Goal: Information Seeking & Learning: Compare options

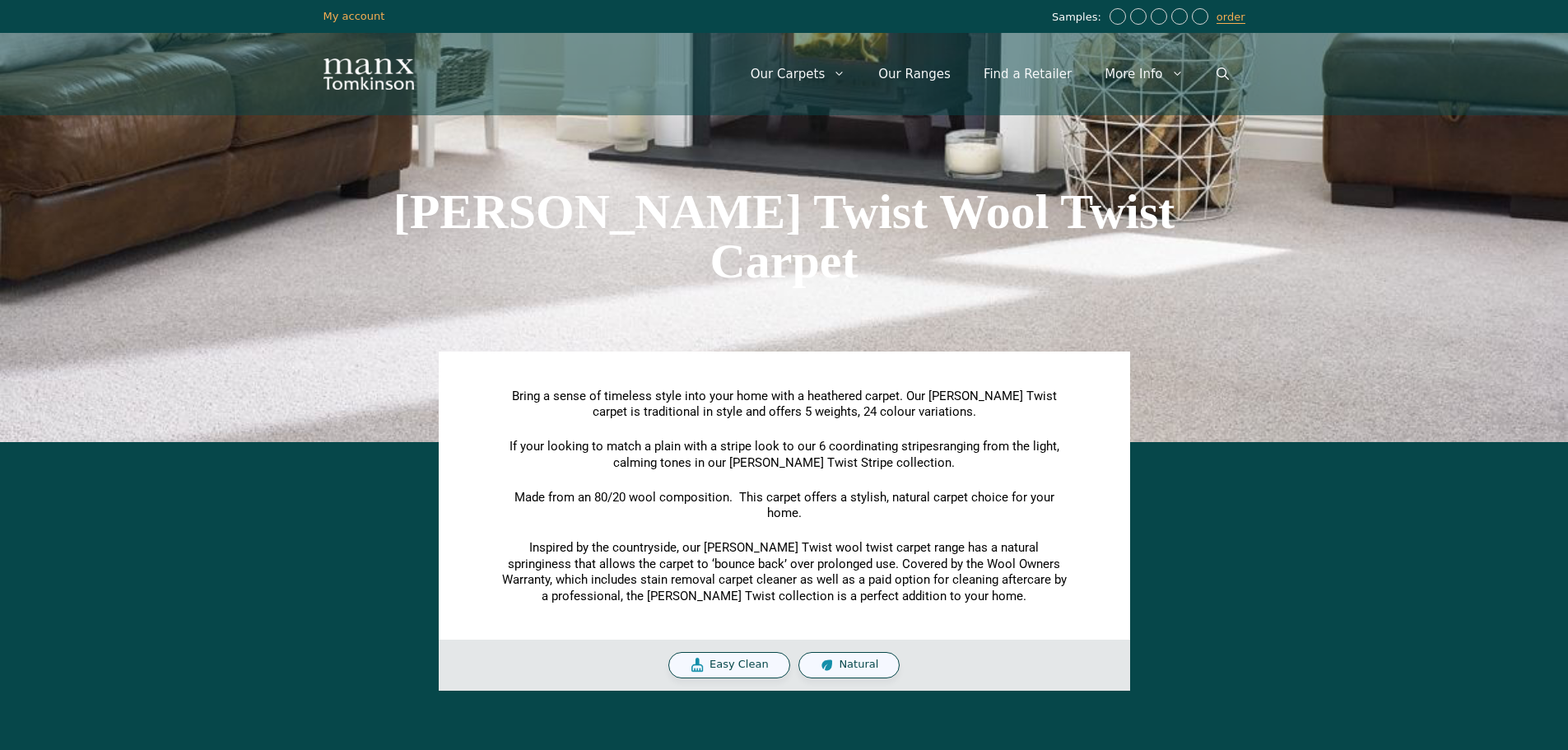
click at [847, 669] on span "Natural" at bounding box center [858, 665] width 40 height 14
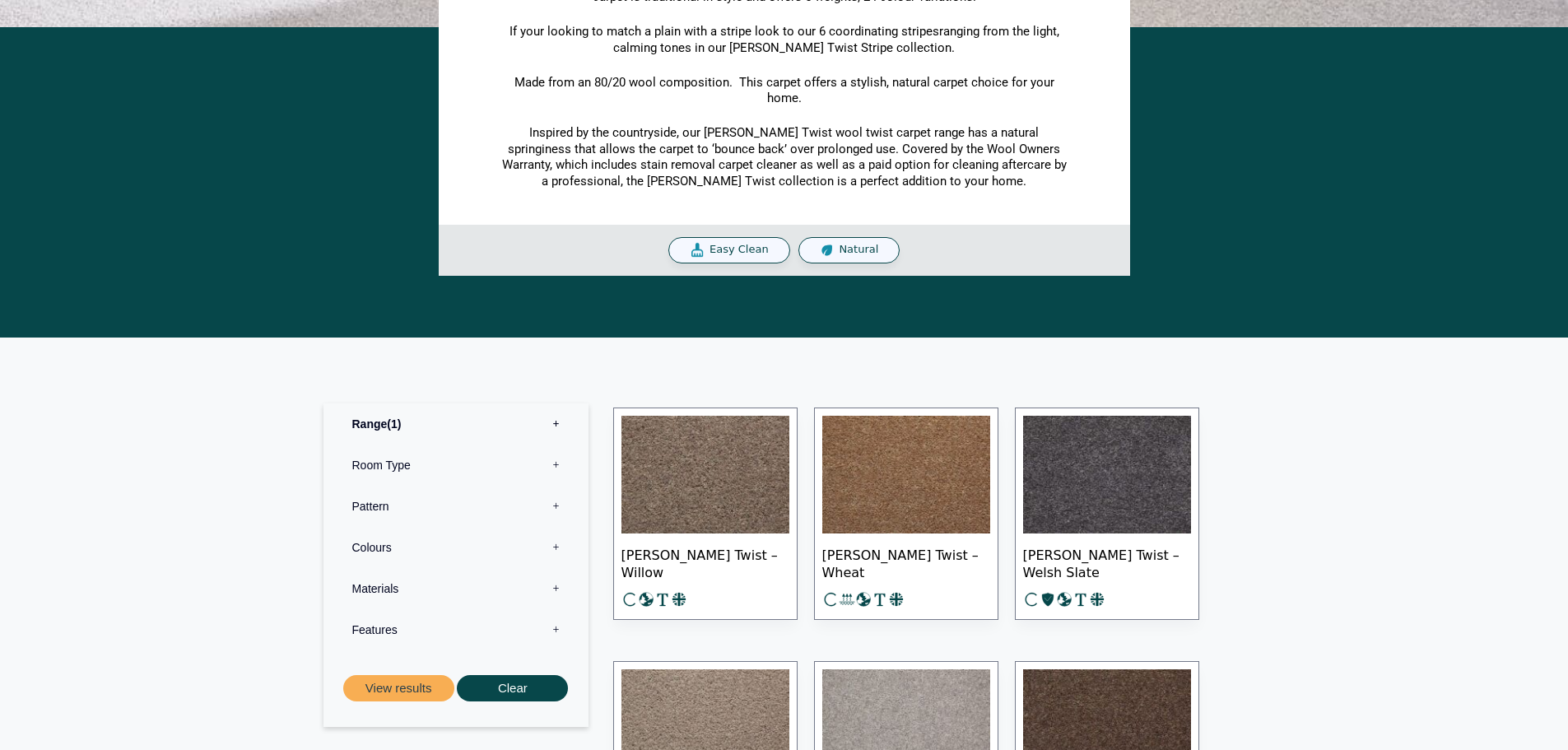
scroll to position [494, 0]
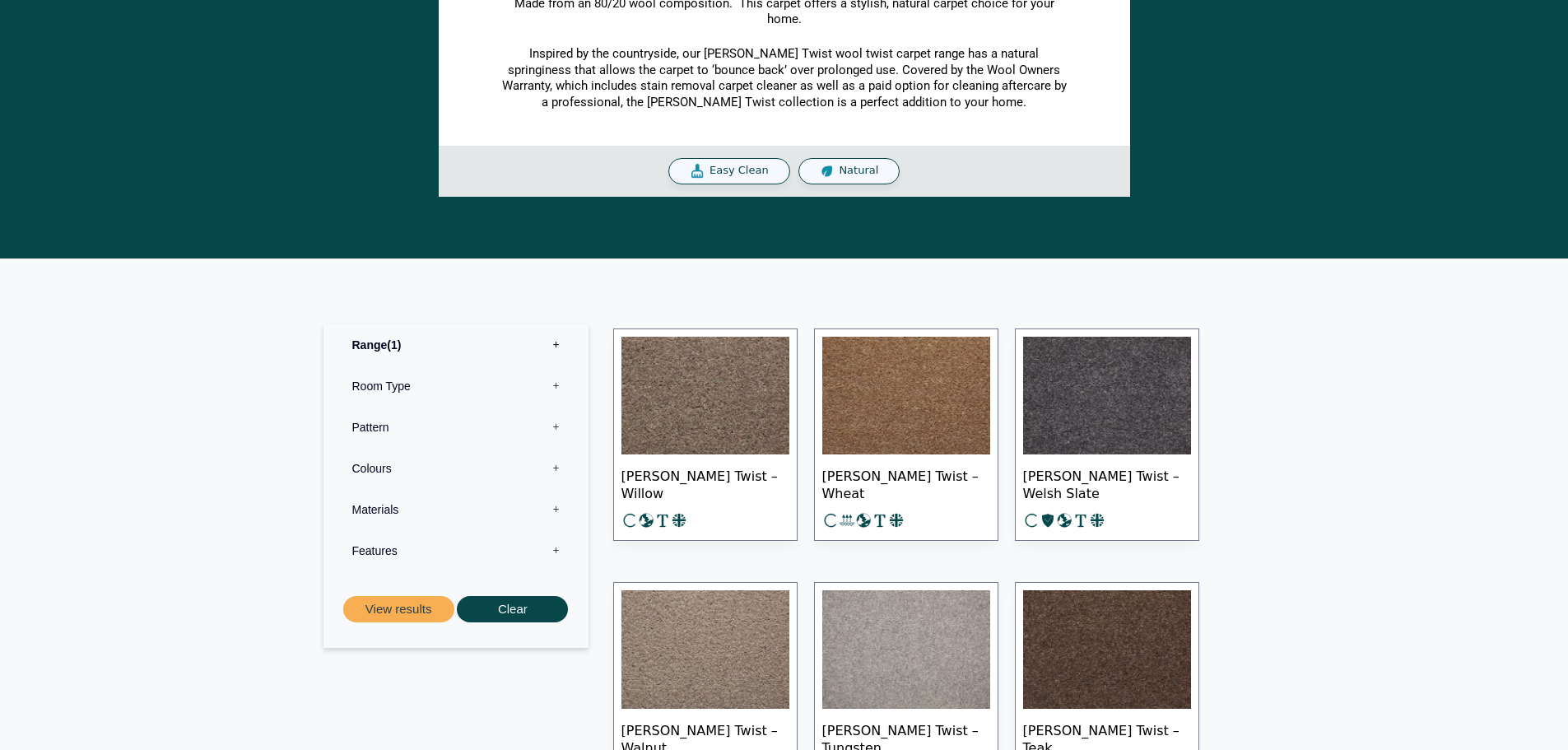
click at [551, 430] on label "Pattern 0" at bounding box center [456, 427] width 240 height 41
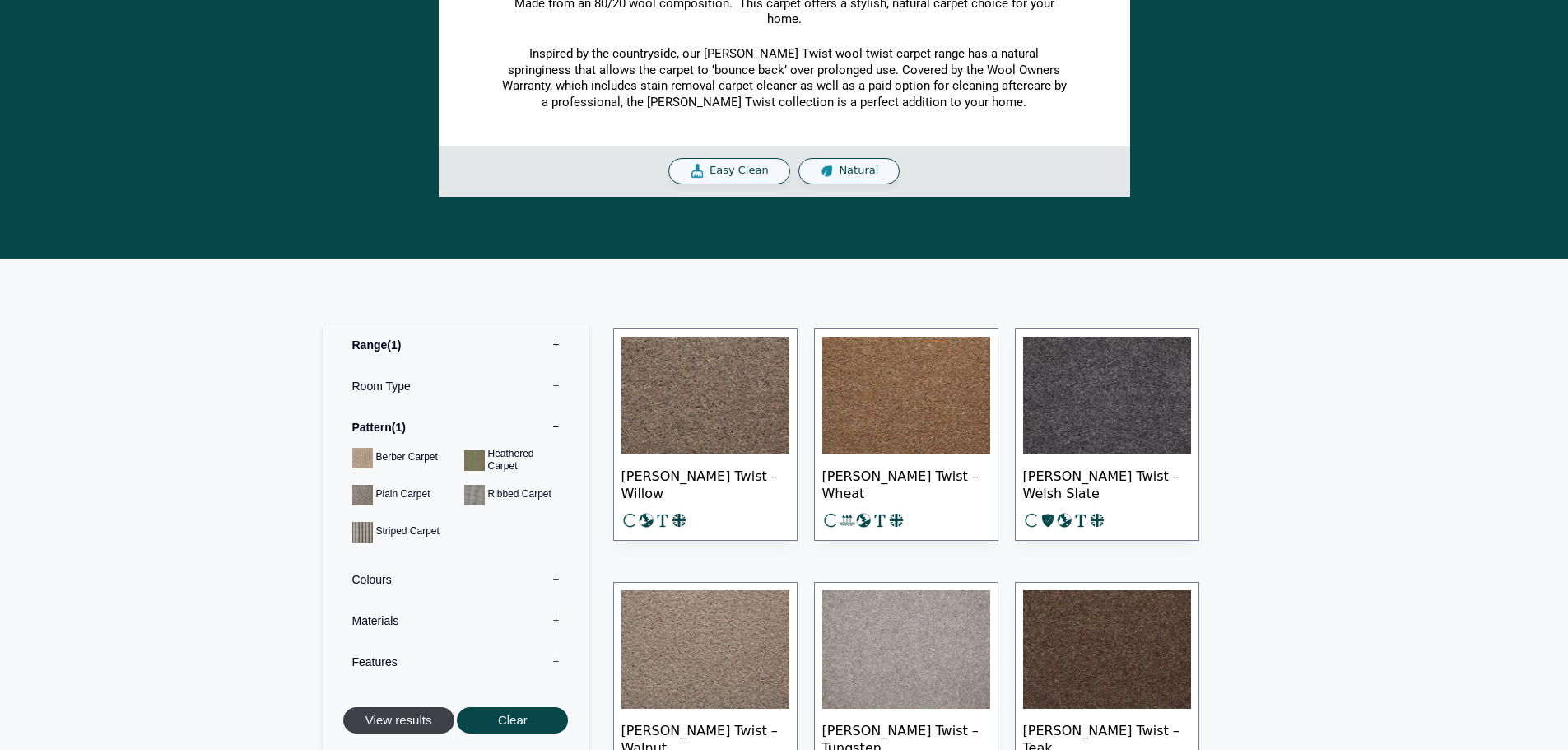
click at [402, 720] on button "View results" at bounding box center [398, 720] width 111 height 27
click at [553, 344] on label "Range 1" at bounding box center [456, 345] width 240 height 41
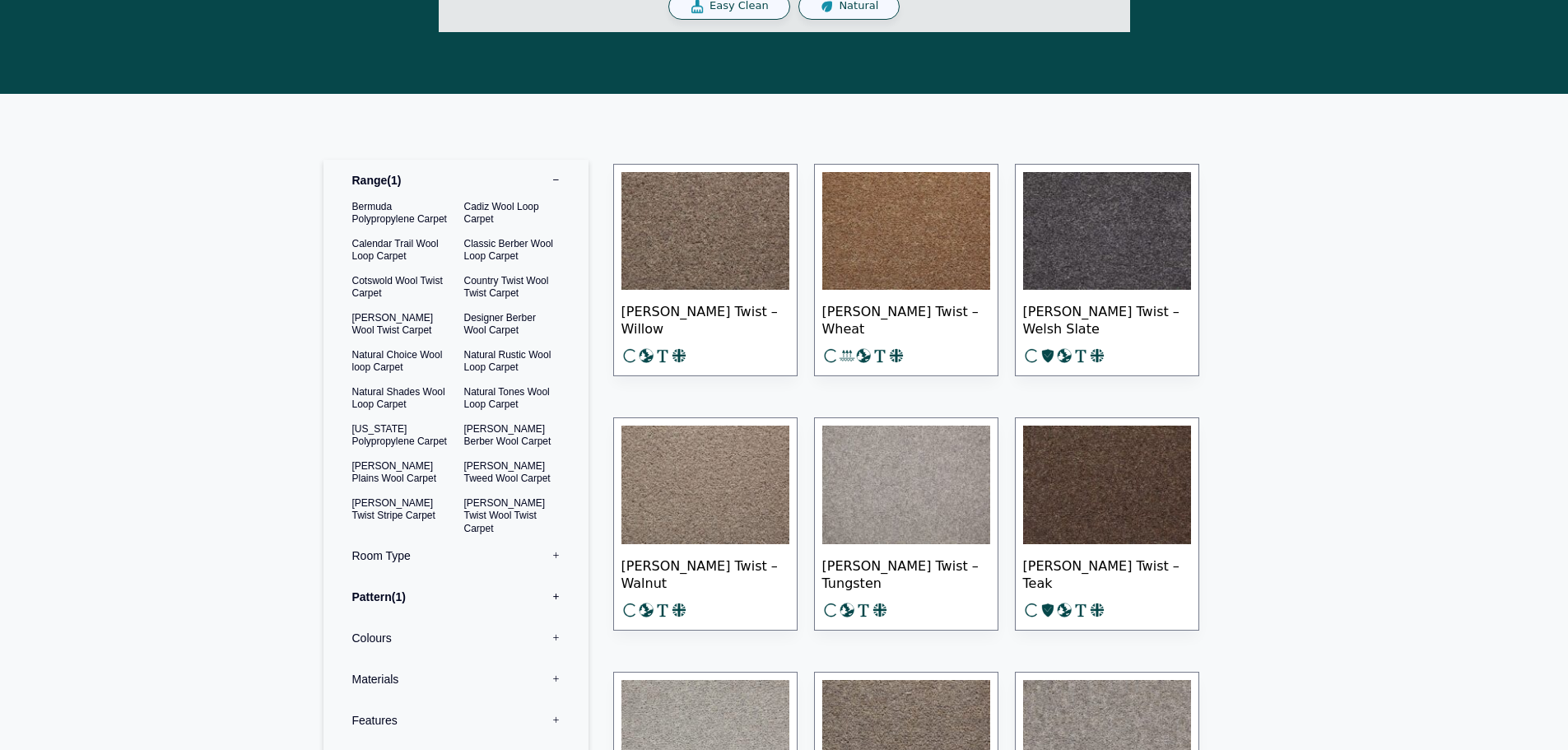
scroll to position [906, 0]
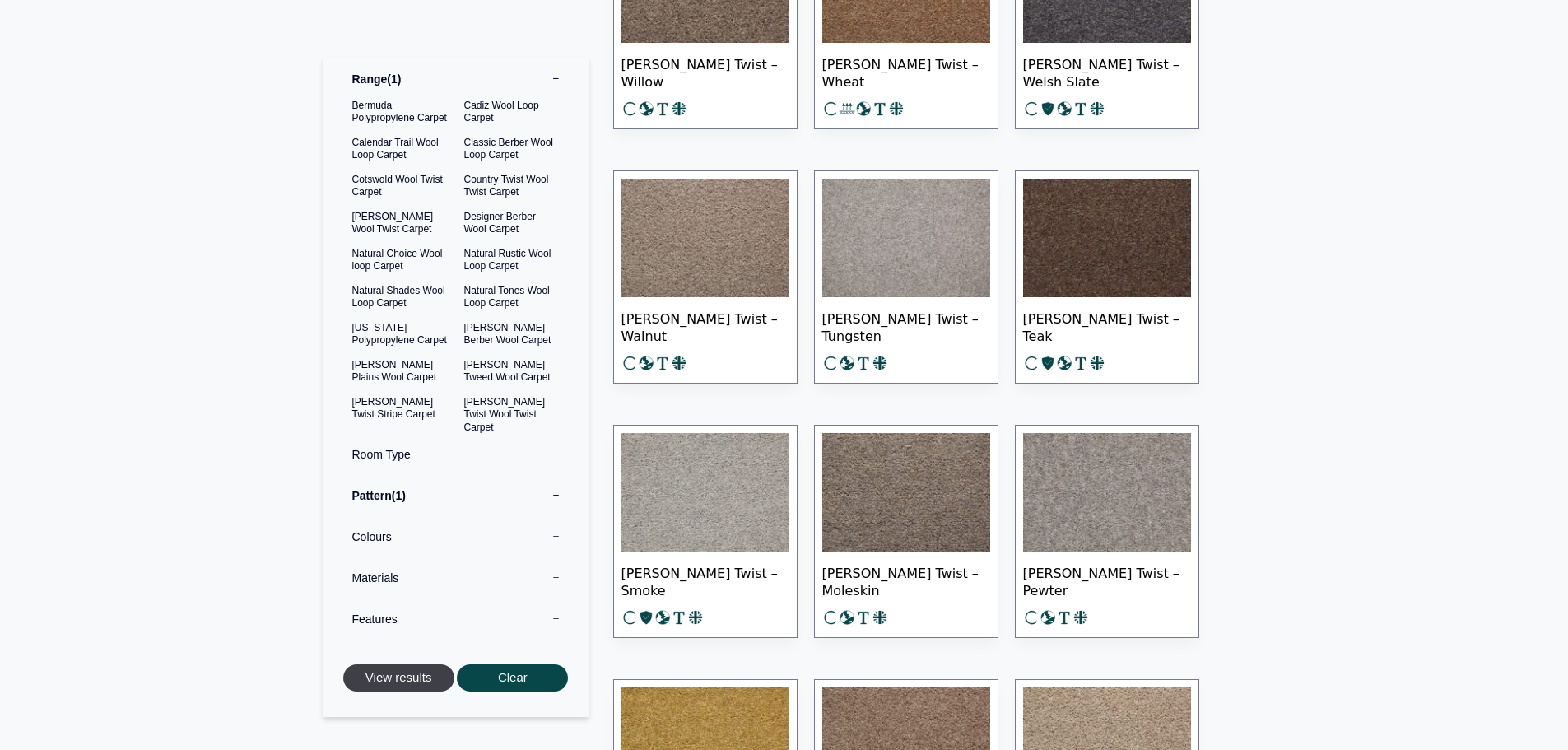
click at [398, 680] on button "View results" at bounding box center [398, 678] width 111 height 27
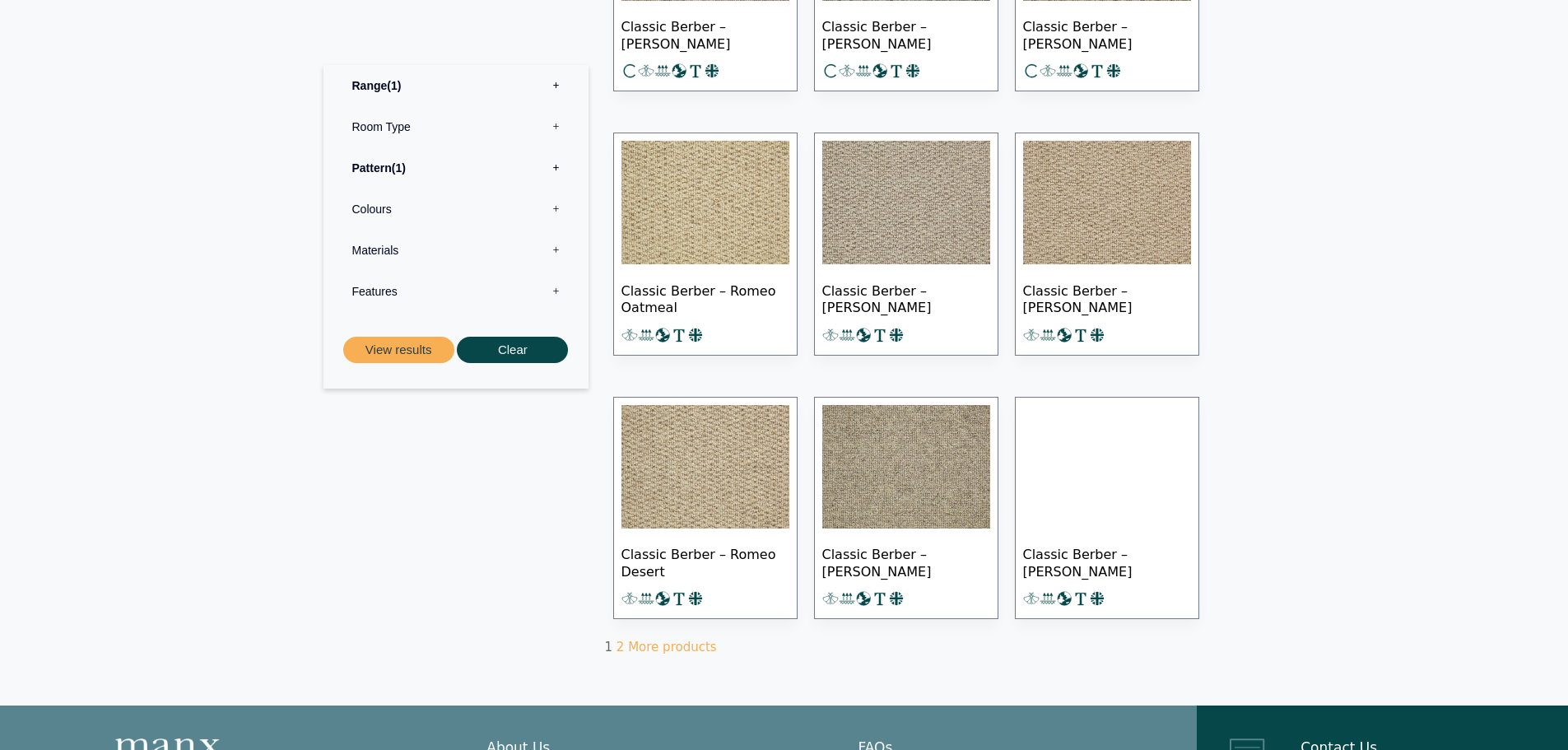
scroll to position [824, 0]
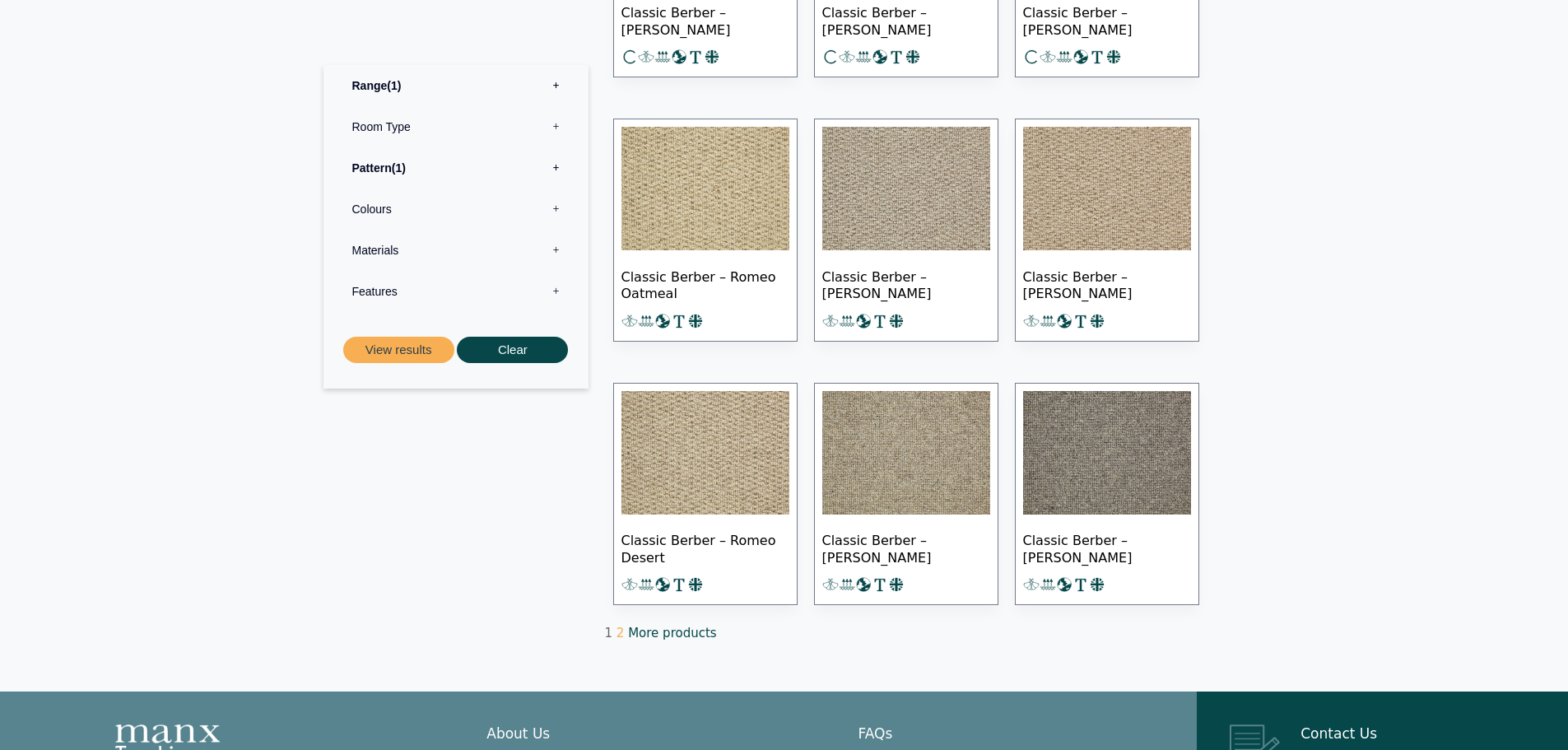
click at [667, 634] on link "More products" at bounding box center [672, 633] width 88 height 15
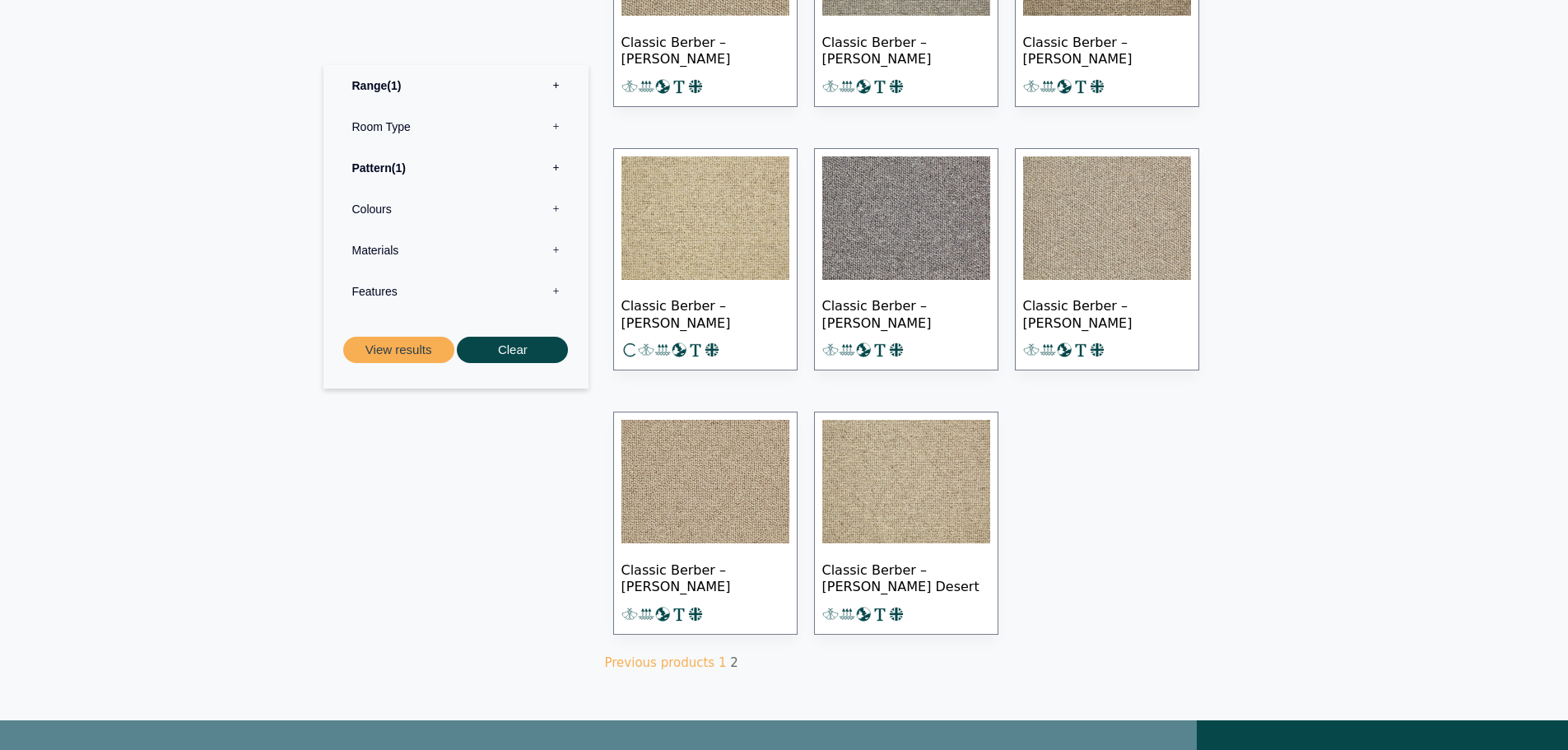
scroll to position [577, 0]
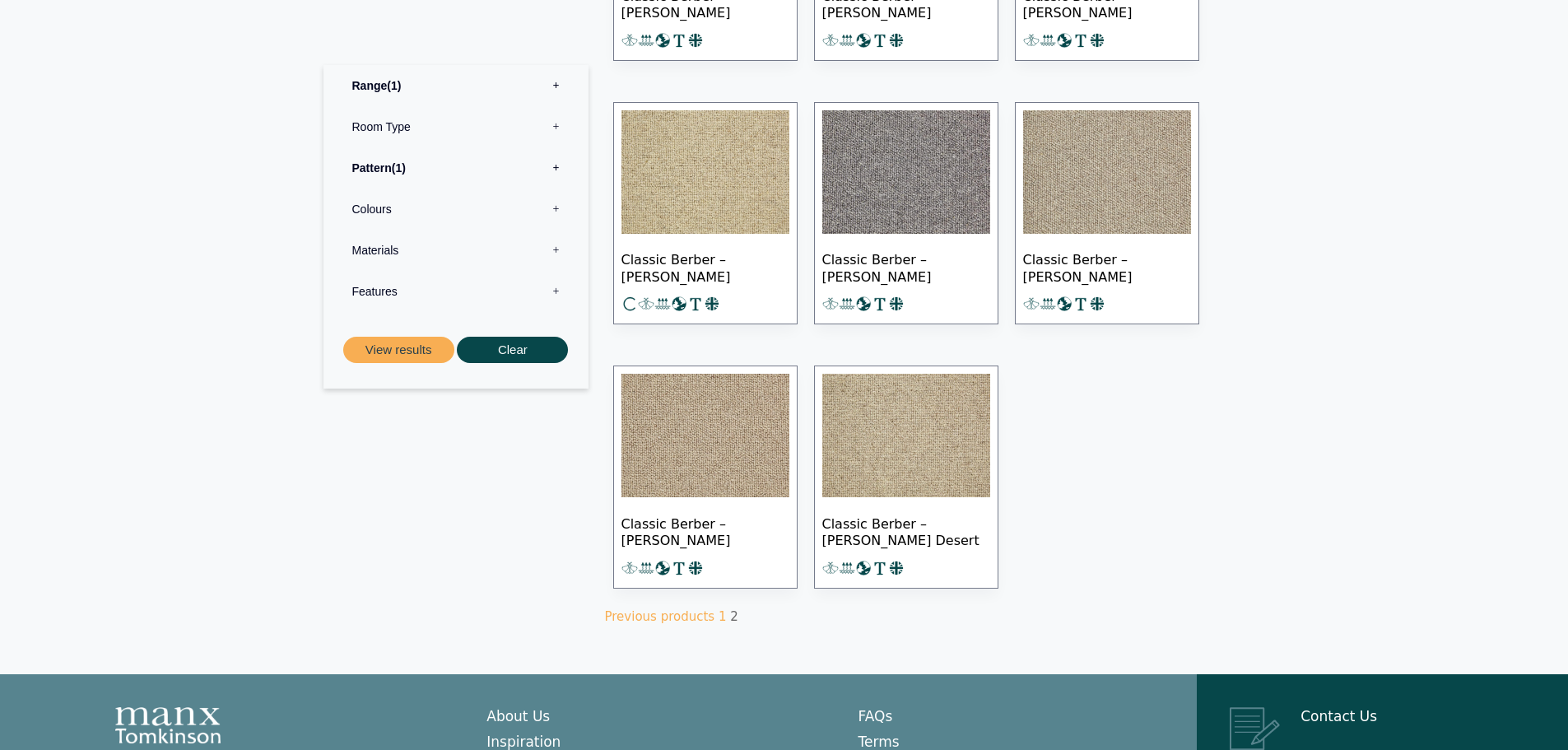
click at [714, 186] on img at bounding box center [705, 172] width 168 height 123
